Goal: Task Accomplishment & Management: Manage account settings

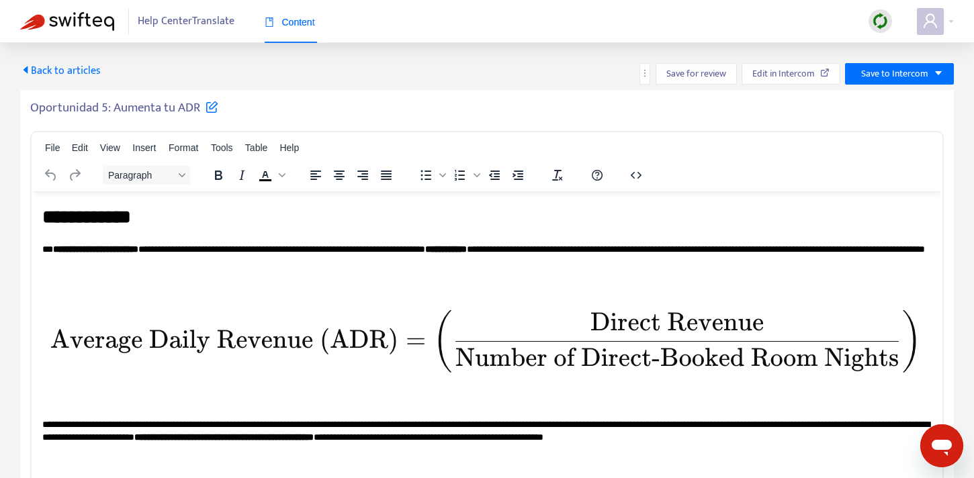
scroll to position [378, 0]
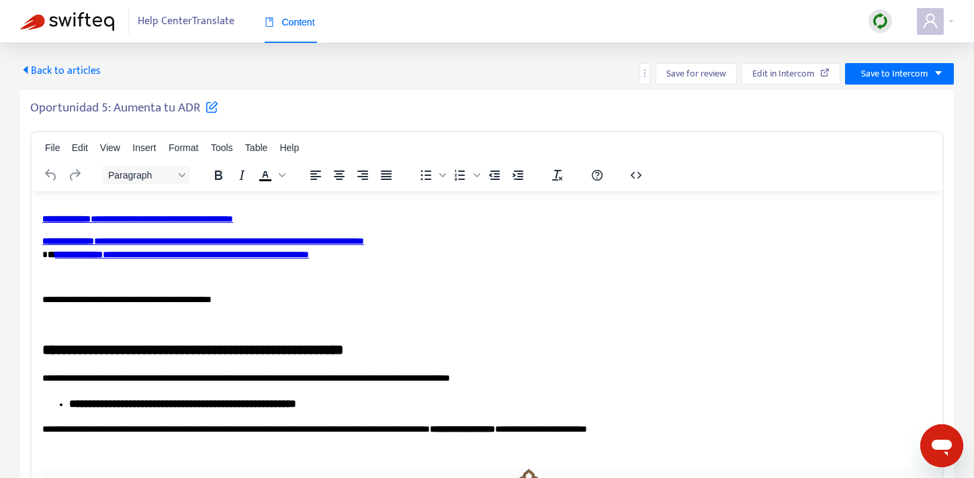
click at [85, 67] on span "Back to articles" at bounding box center [60, 71] width 81 height 18
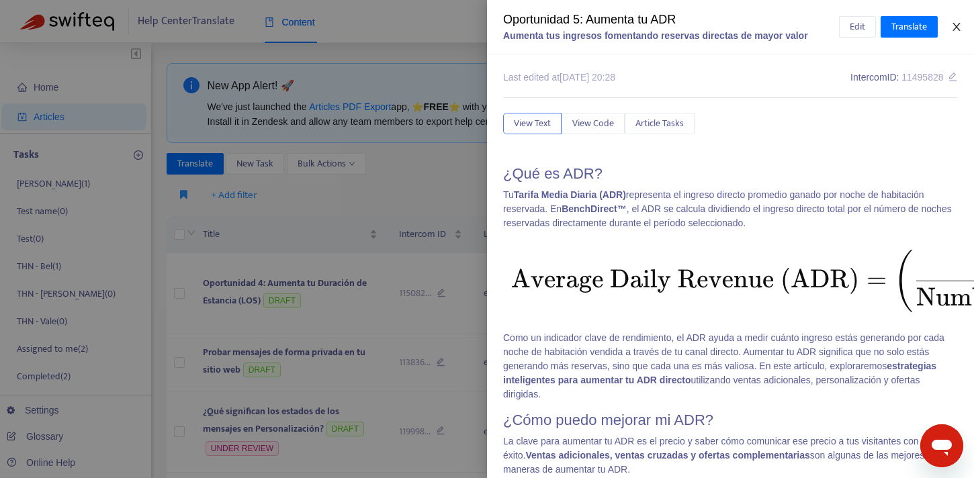
click at [958, 28] on icon "close" at bounding box center [956, 27] width 7 height 8
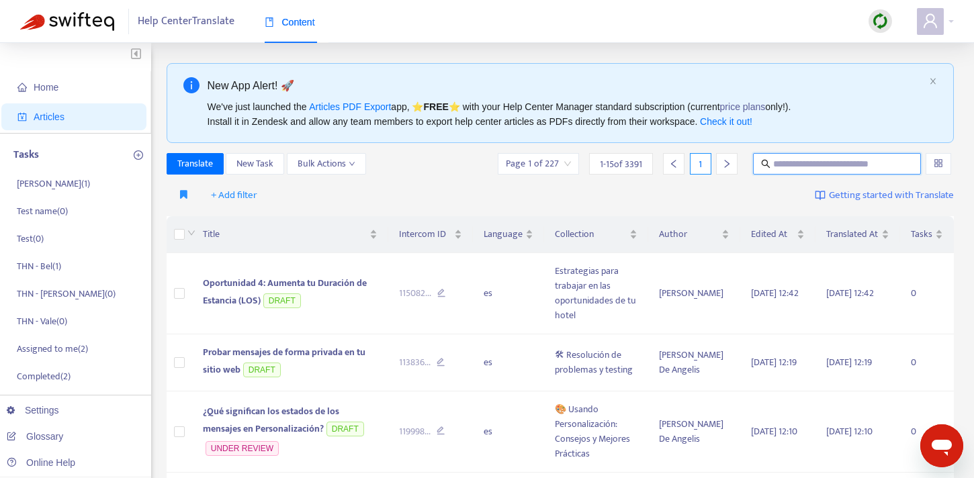
click at [780, 167] on input "text" at bounding box center [837, 164] width 129 height 15
type input "**********"
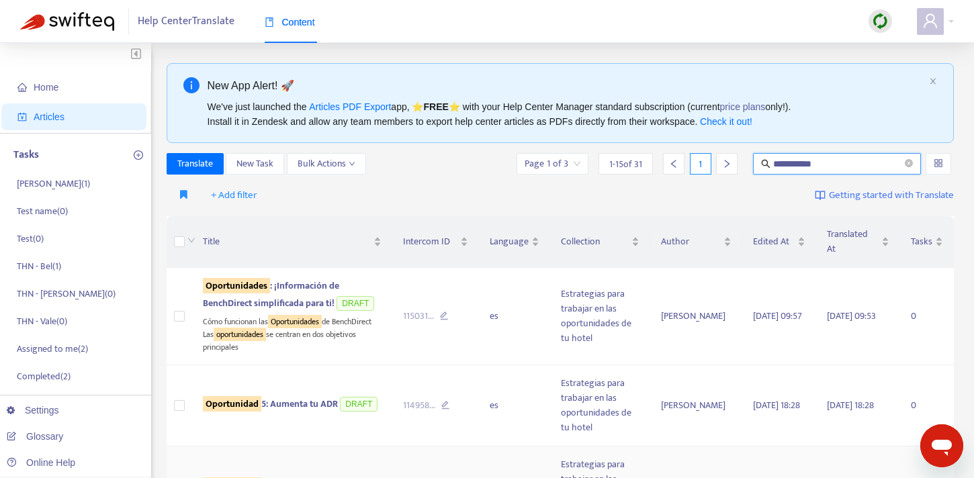
click at [292, 478] on span "Oportunidad 7: Aumenta tu ABV" at bounding box center [270, 485] width 134 height 15
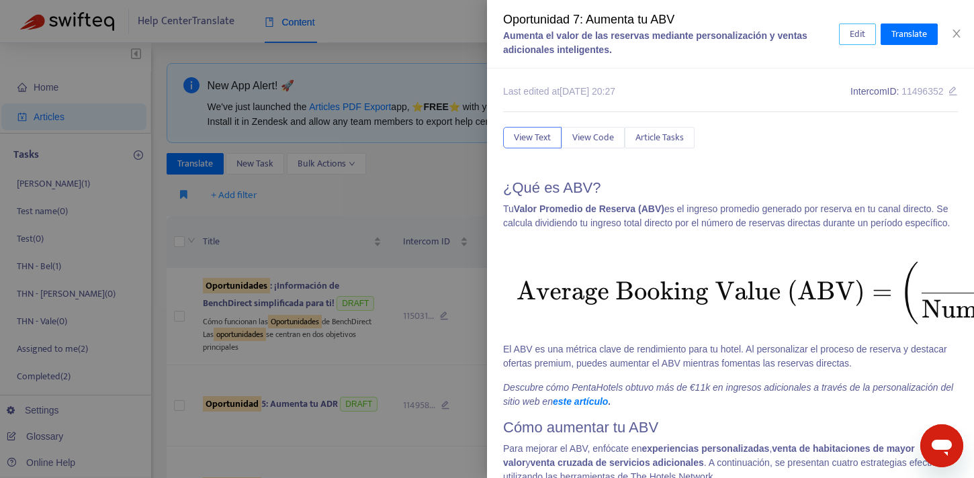
click at [857, 41] on span "Edit" at bounding box center [857, 34] width 15 height 15
